Goal: Information Seeking & Learning: Learn about a topic

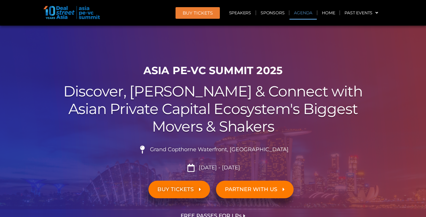
click at [305, 14] on link "Agenda" at bounding box center [303, 13] width 27 height 14
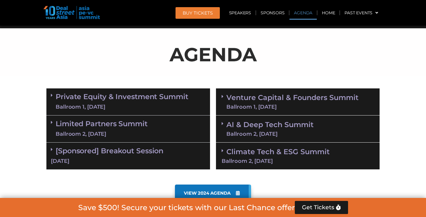
scroll to position [310, 0]
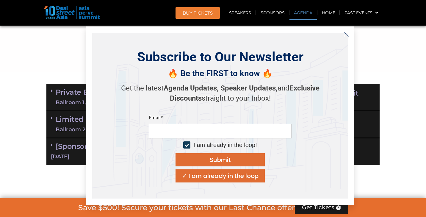
click at [346, 32] on icon "Close" at bounding box center [346, 34] width 5 height 5
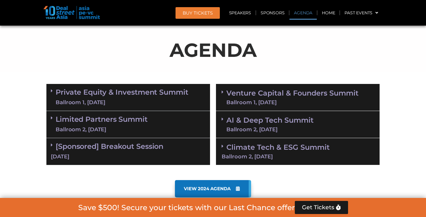
click at [143, 128] on div "Ballroom 2, 10 Sept" at bounding box center [102, 129] width 92 height 7
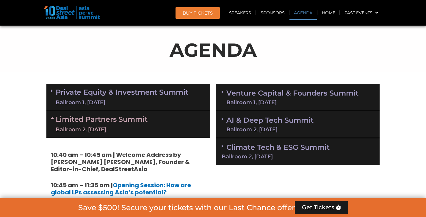
click at [140, 99] on div "Ballroom 1, 10 Sept" at bounding box center [122, 102] width 133 height 7
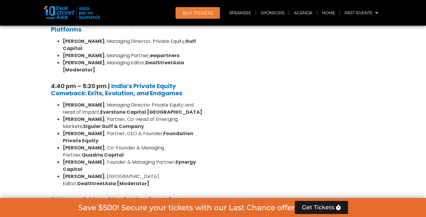
scroll to position [1058, 0]
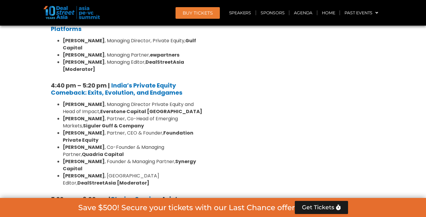
click at [143, 195] on strong "Asia’s Infrastructure Revolution: The multi-trillion-dollar opportunity?" at bounding box center [119, 206] width 137 height 23
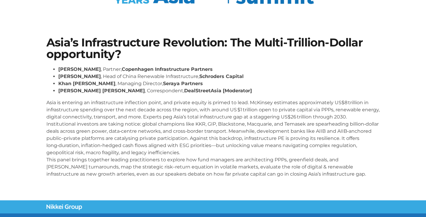
scroll to position [92, 0]
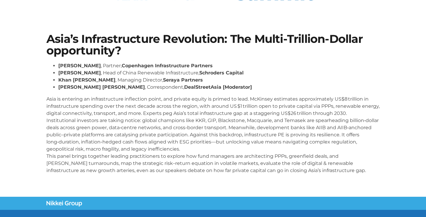
click at [44, 38] on div "Asia’s Infrastructure Revolution: The Multi-Trillion-Dollar opportunity? [PERSO…" at bounding box center [212, 105] width 339 height 151
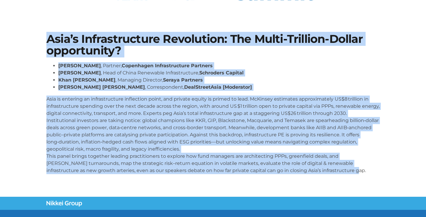
drag, startPoint x: 46, startPoint y: 35, endPoint x: 326, endPoint y: 168, distance: 310.2
click at [326, 168] on div "Asia’s Infrastructure Revolution: The Multi-Trillion-Dollar opportunity? [PERSO…" at bounding box center [212, 105] width 339 height 151
copy div "Lore’i Dolorsitametco Adipiscing: Eli Seddo-Eiusmodt-Incidi utlaboreetd? Magna …"
